Goal: Task Accomplishment & Management: Manage account settings

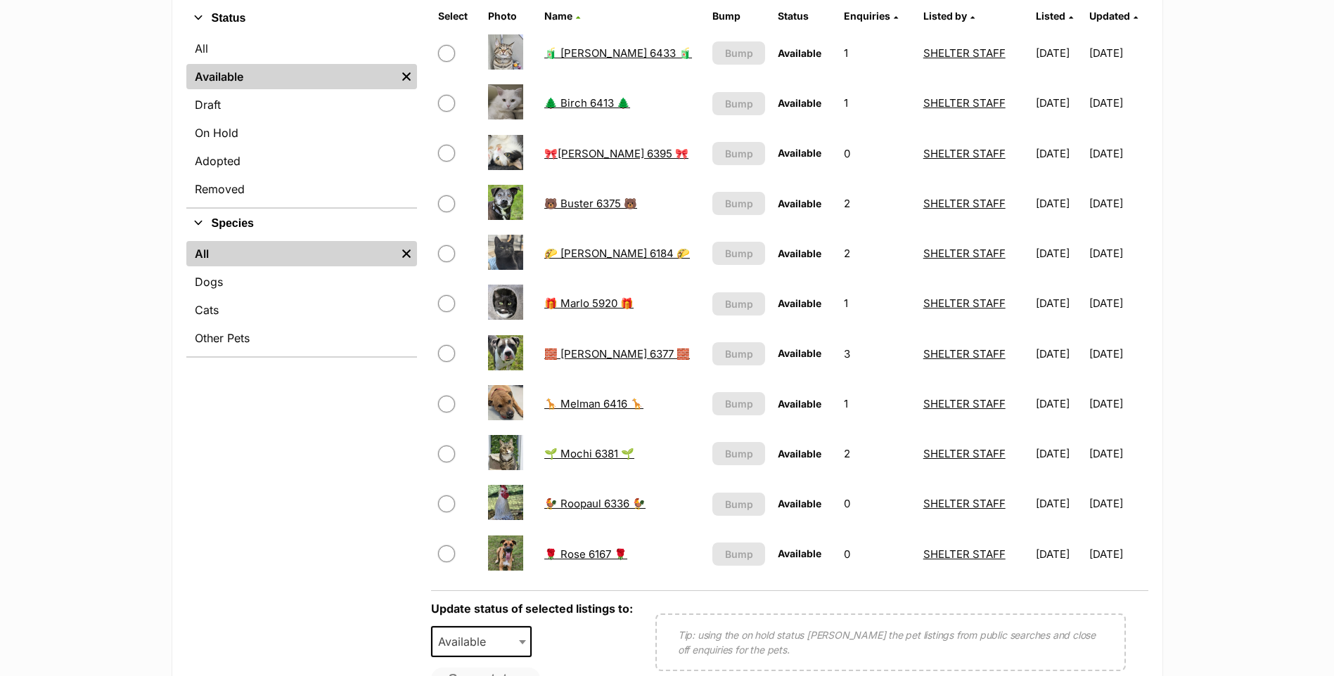
scroll to position [281, 0]
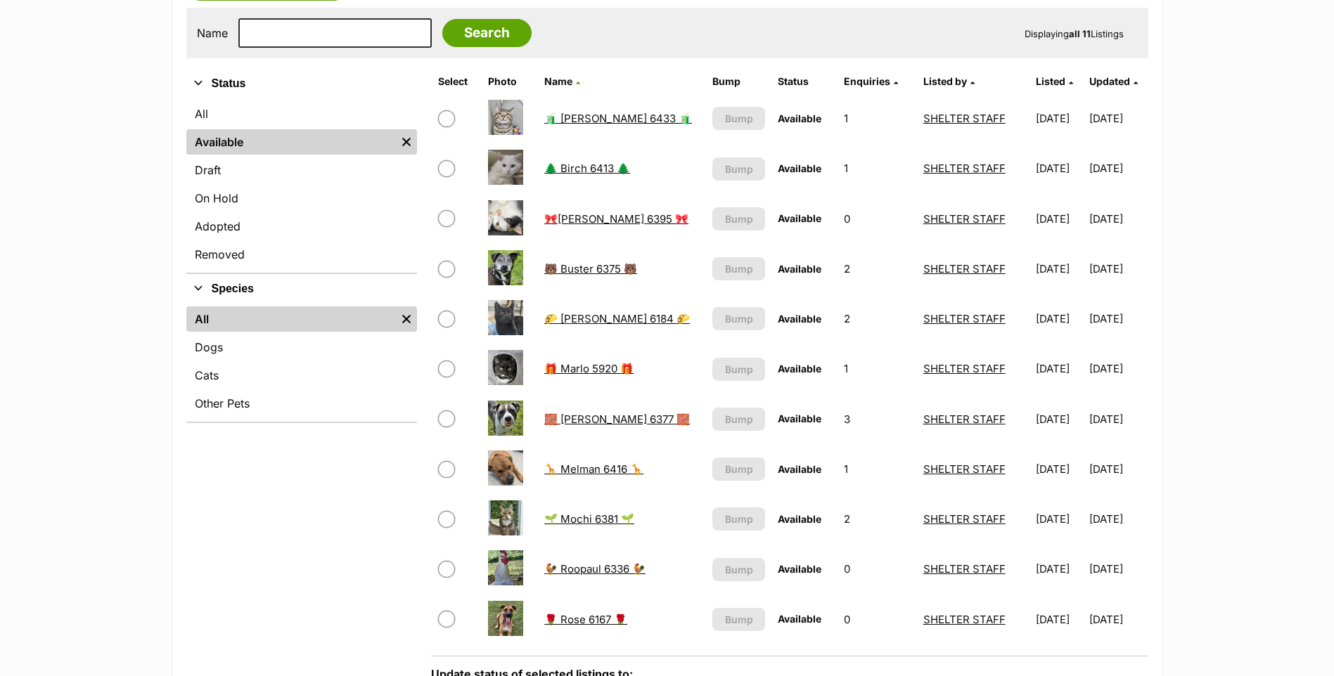
click at [584, 170] on link "🌲 Birch 6413 🌲" at bounding box center [587, 168] width 86 height 13
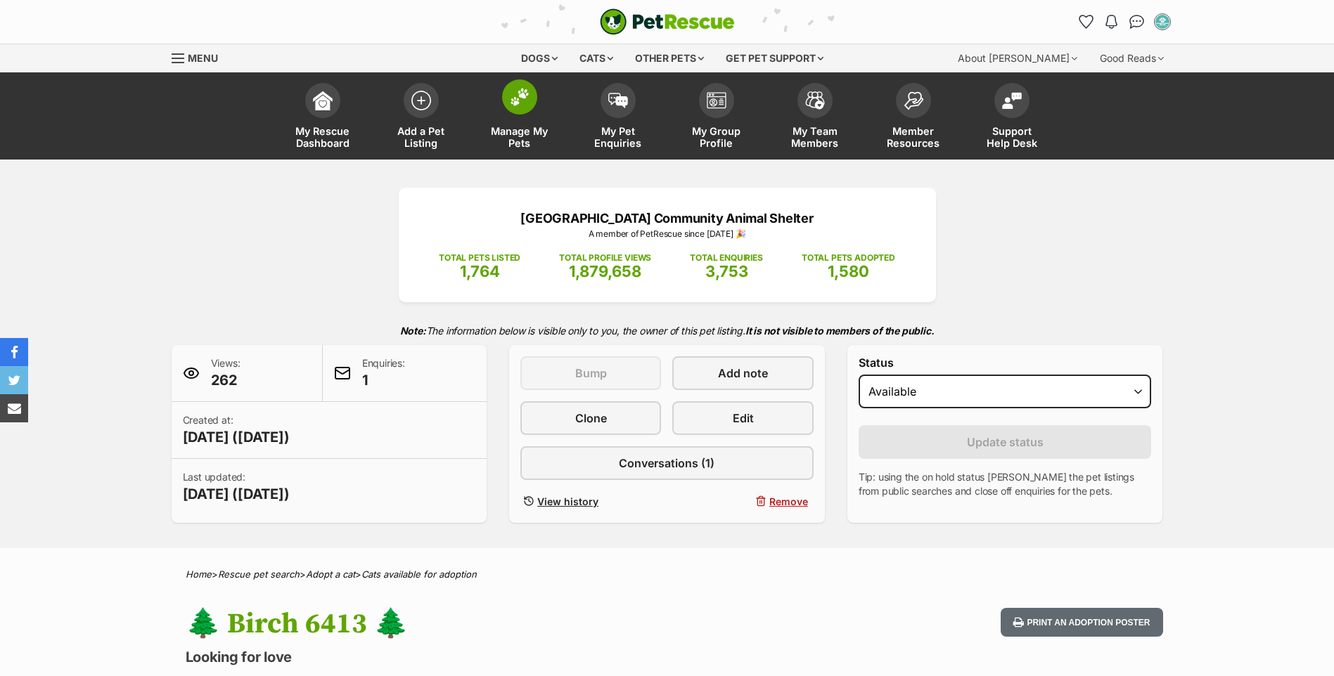
click at [504, 115] on link "Manage My Pets" at bounding box center [519, 118] width 98 height 84
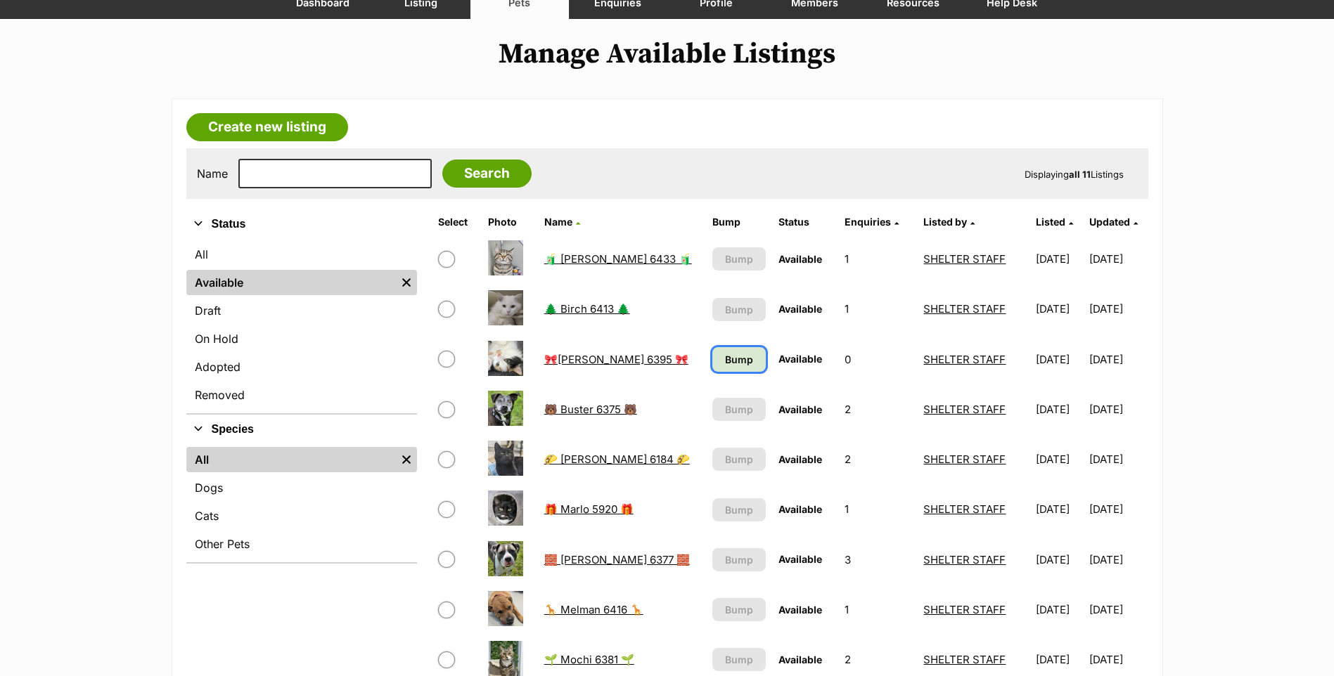
click at [725, 366] on span "Bump" at bounding box center [739, 359] width 28 height 15
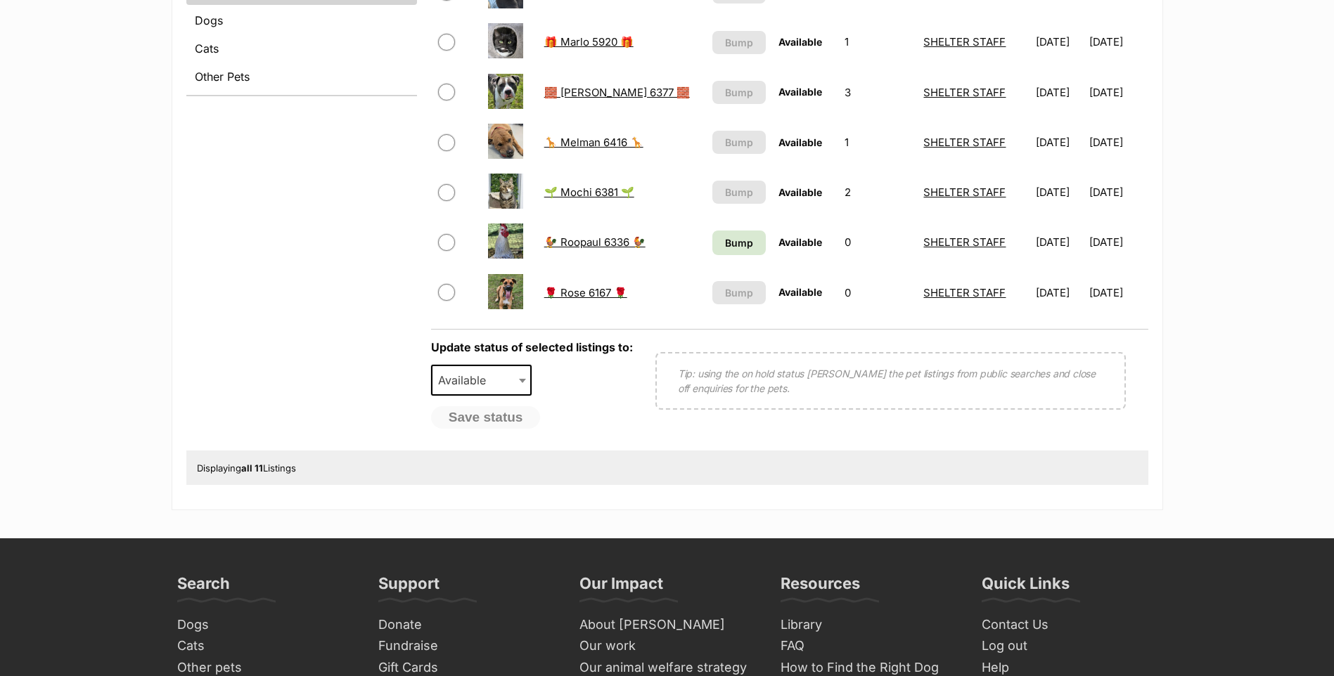
scroll to position [633, 0]
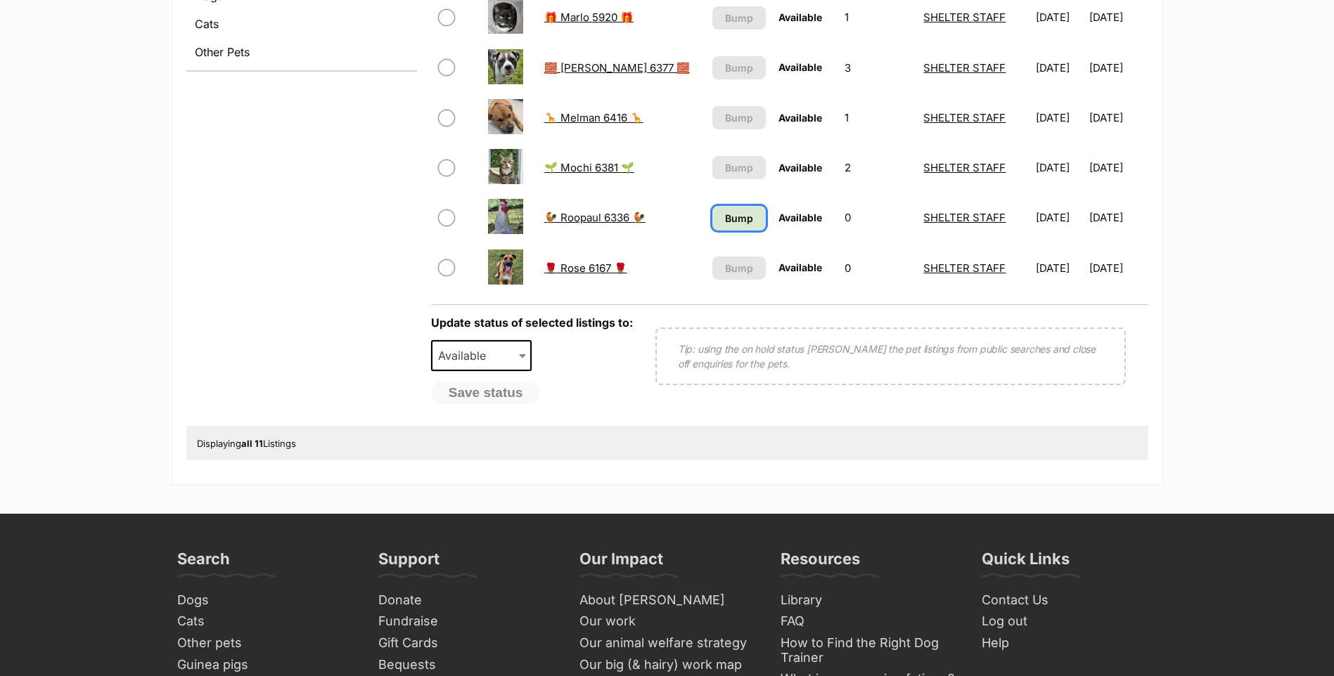
click at [725, 221] on span "Bump" at bounding box center [739, 218] width 28 height 15
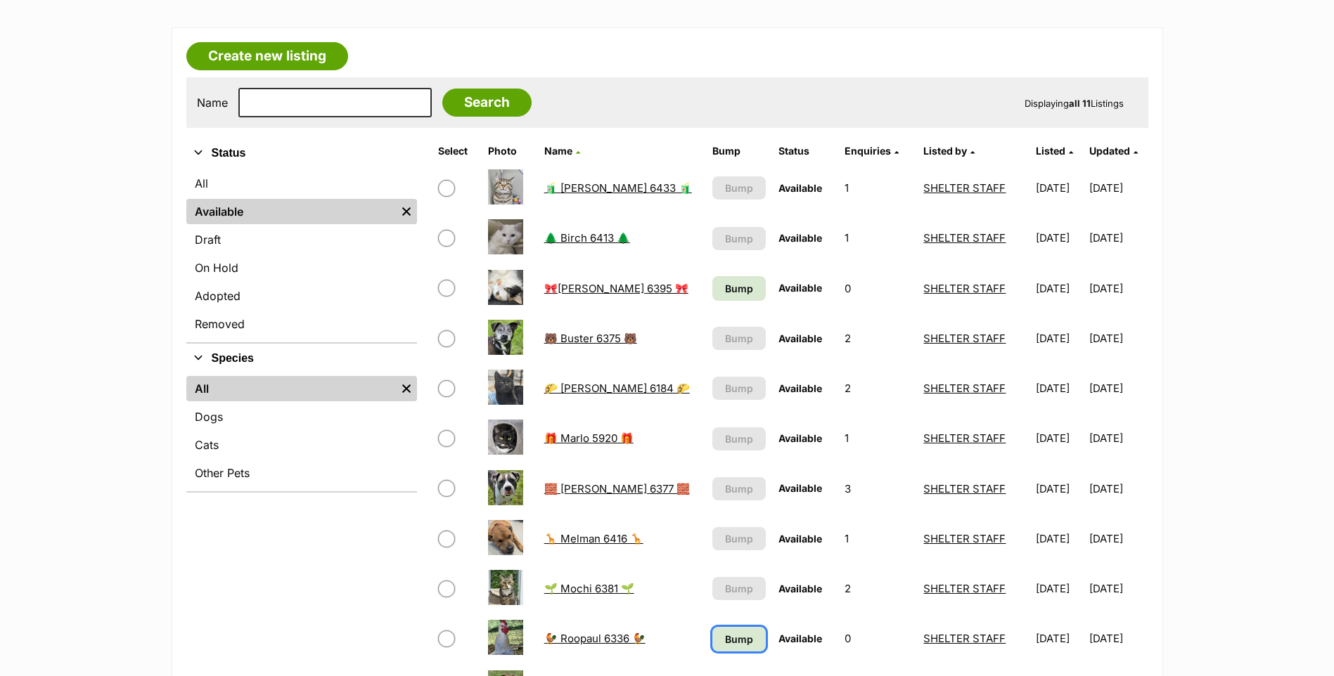
scroll to position [211, 0]
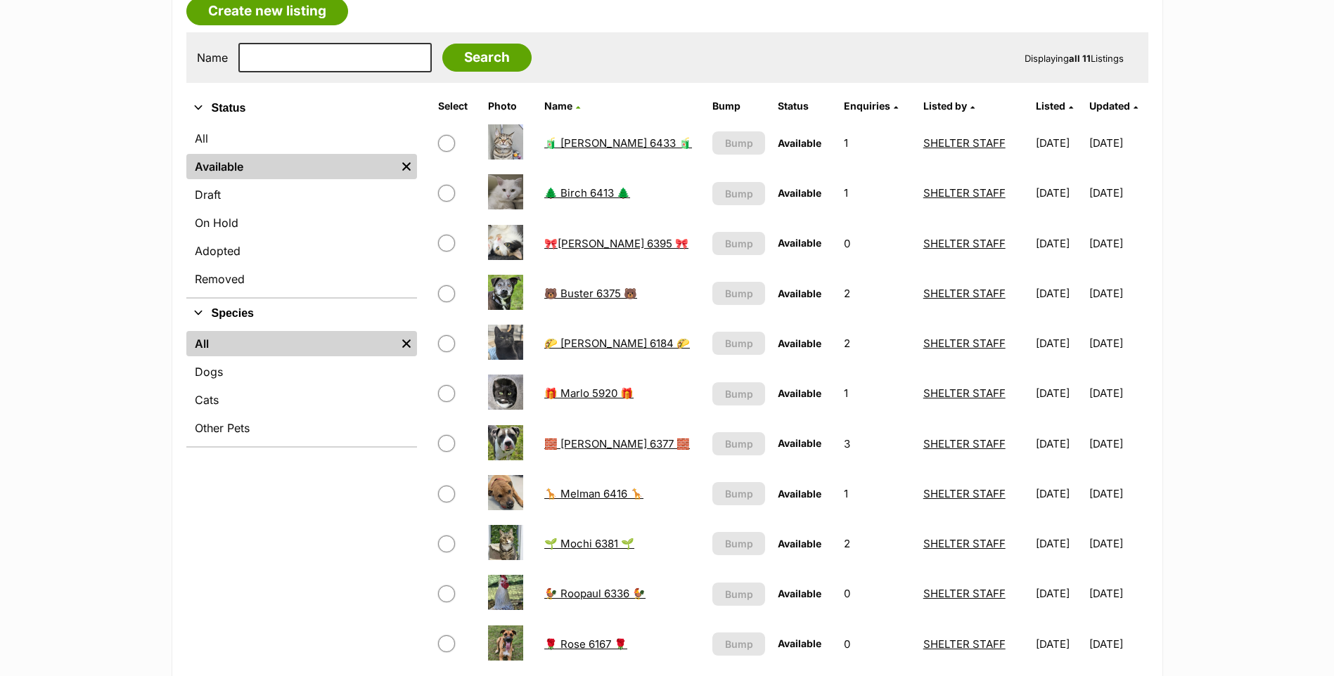
scroll to position [281, 0]
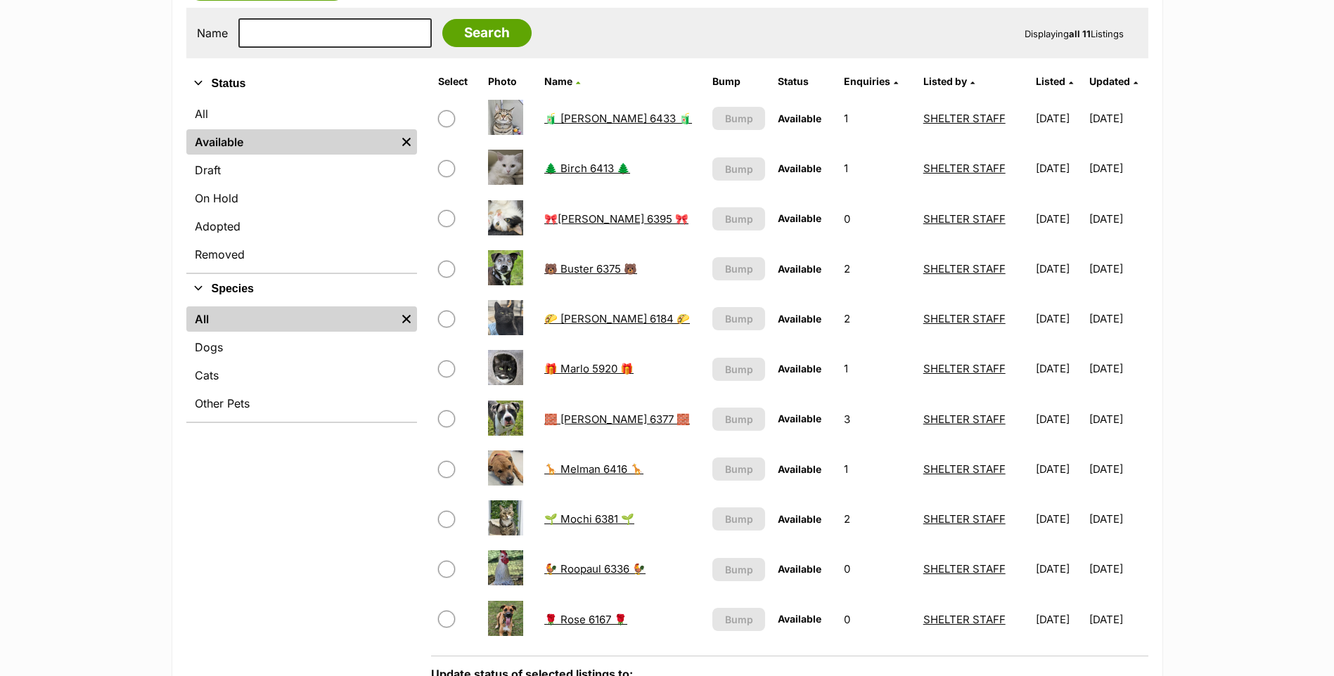
click at [584, 168] on link "🌲 Birch 6413 🌲" at bounding box center [587, 168] width 86 height 13
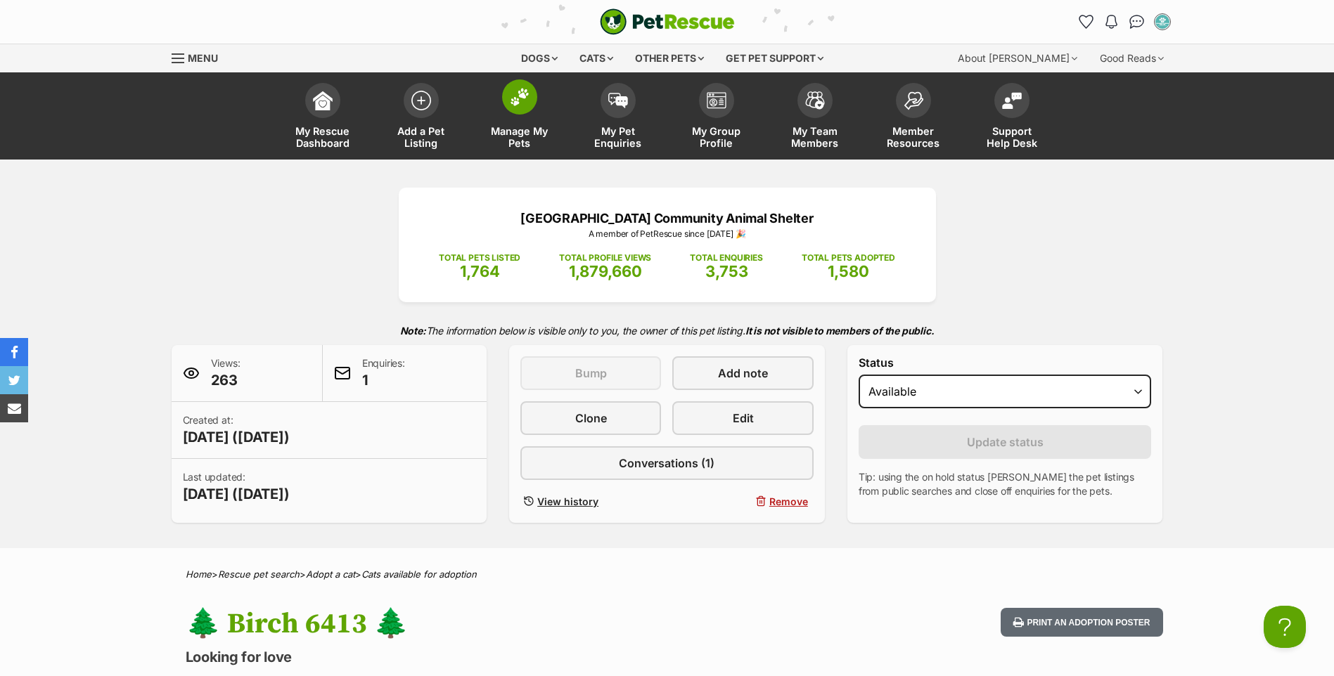
click at [503, 108] on link "Manage My Pets" at bounding box center [519, 118] width 98 height 84
